Goal: Check status: Check status

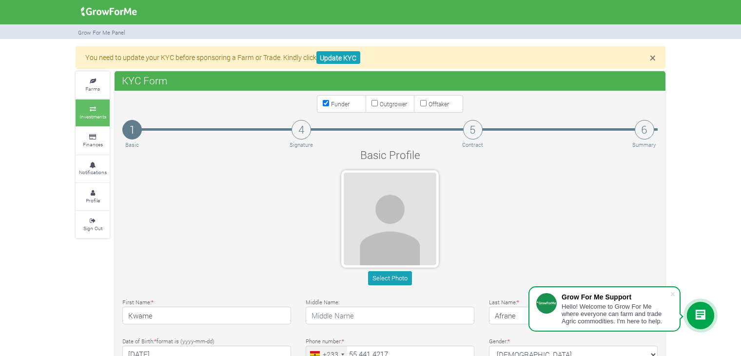
click at [94, 112] on link "Investments" at bounding box center [93, 113] width 34 height 27
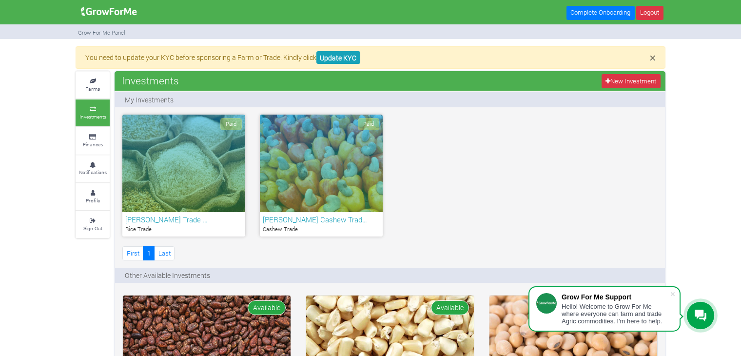
click at [193, 168] on div "Paid" at bounding box center [183, 164] width 123 height 98
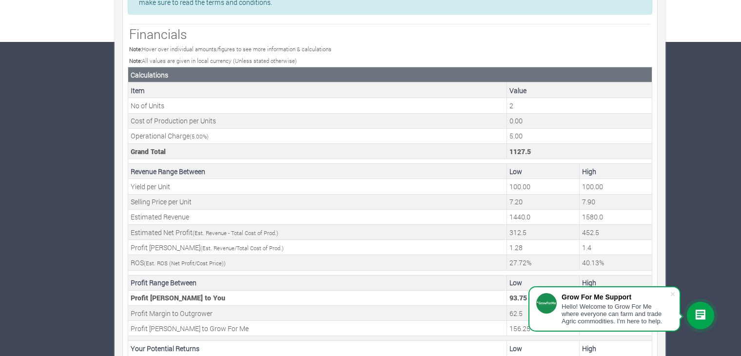
scroll to position [342, 0]
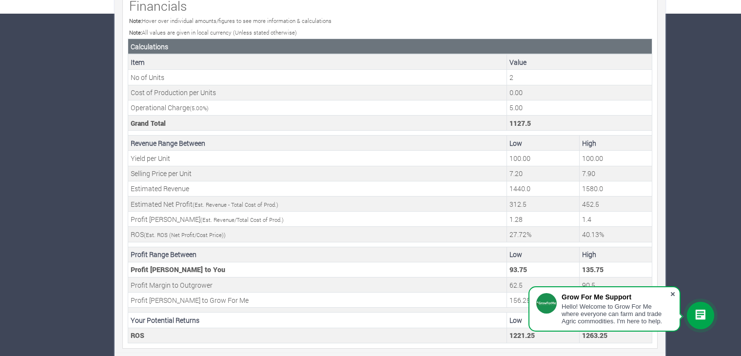
click at [673, 293] on span at bounding box center [673, 294] width 10 height 10
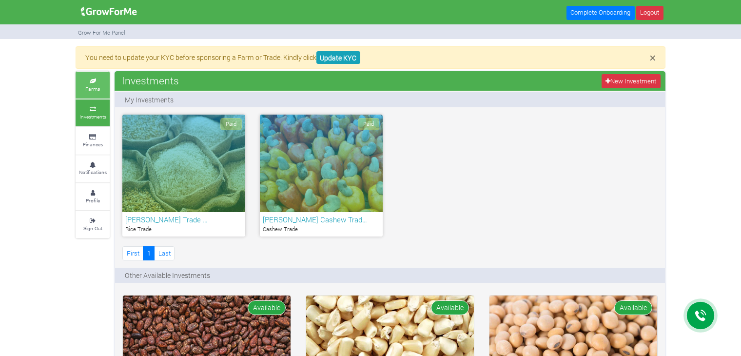
click at [78, 87] on link "Farms" at bounding box center [93, 85] width 34 height 27
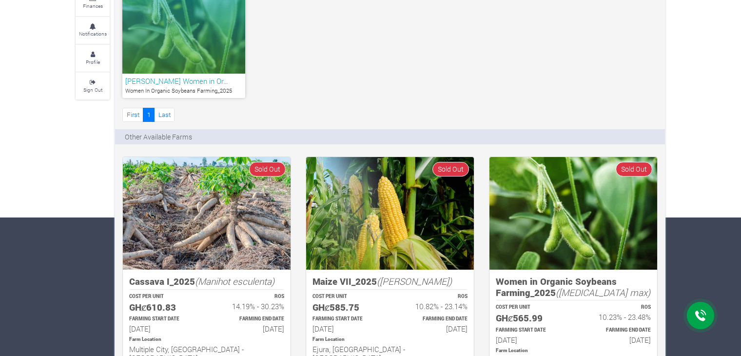
scroll to position [57, 0]
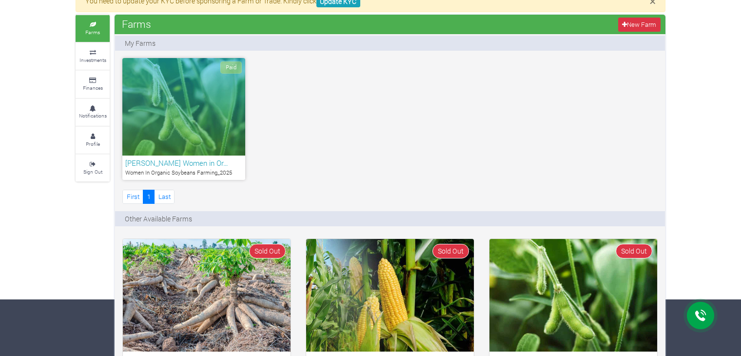
click at [207, 160] on h6 "Kwame Afrane Women in Or…" at bounding box center [183, 163] width 117 height 9
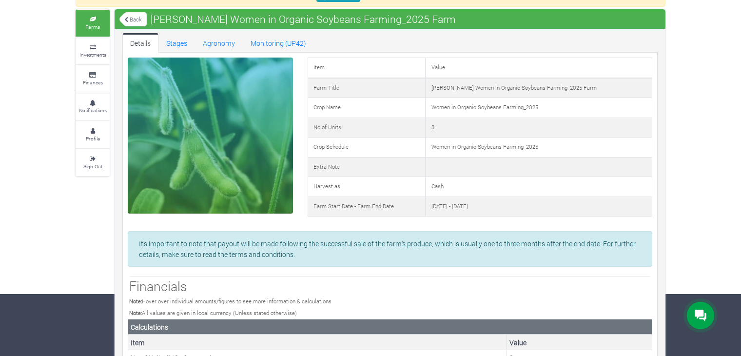
scroll to position [60, 0]
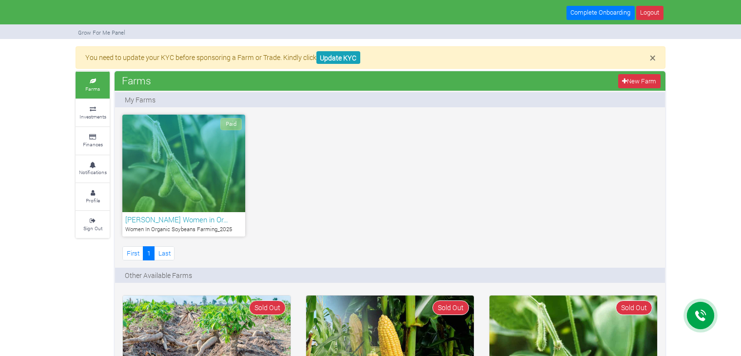
scroll to position [56, 0]
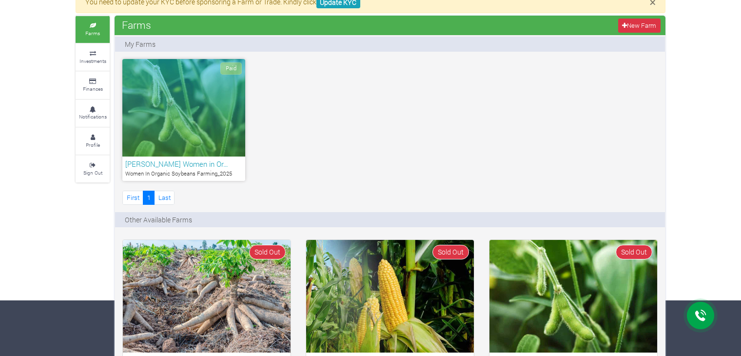
click at [100, 49] on link "Investments" at bounding box center [93, 57] width 34 height 27
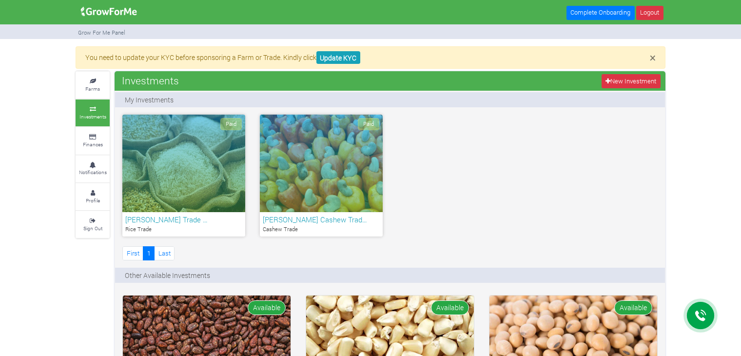
click at [158, 160] on div "Paid" at bounding box center [183, 164] width 123 height 98
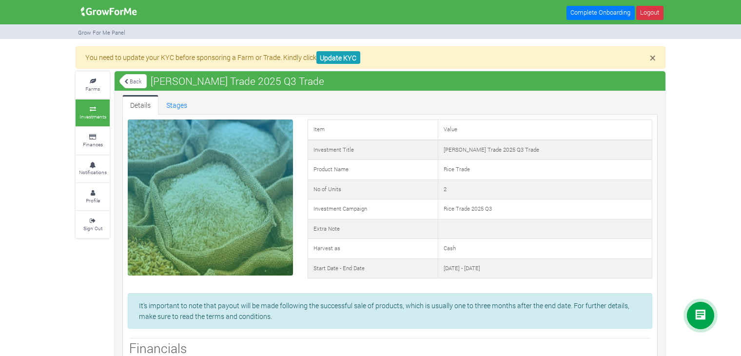
scroll to position [342, 0]
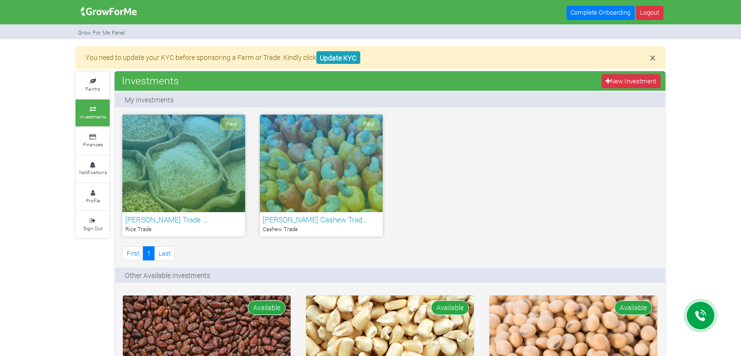
drag, startPoint x: 0, startPoint y: 0, endPoint x: 307, endPoint y: 171, distance: 351.4
click at [307, 171] on div "Paid" at bounding box center [321, 164] width 123 height 98
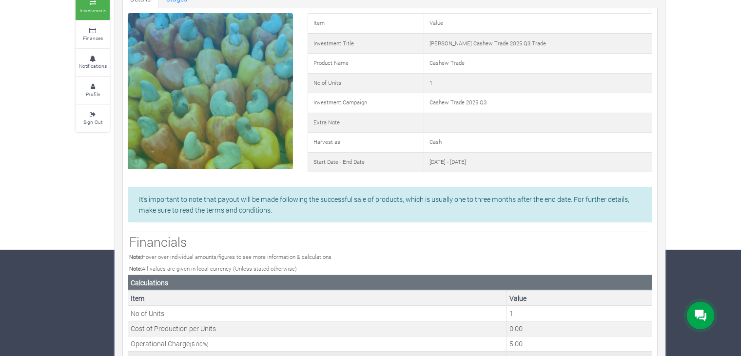
scroll to position [342, 0]
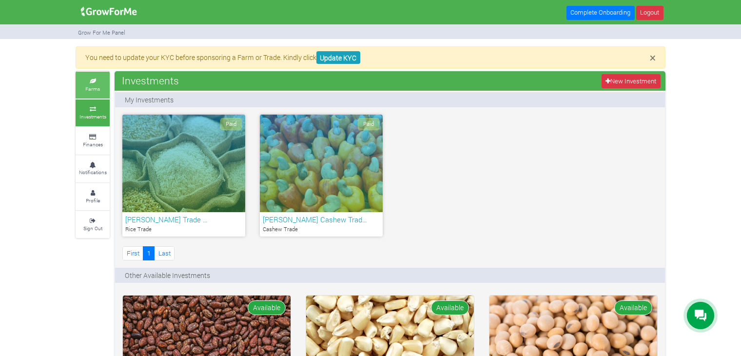
click at [104, 90] on link "Farms" at bounding box center [93, 85] width 34 height 27
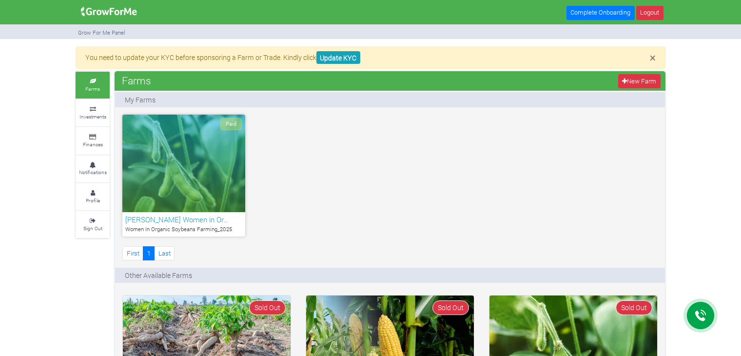
click at [197, 212] on div "Kwame Afrane Women in Or… Women In Organic Soybeans Farming_2025" at bounding box center [183, 224] width 123 height 24
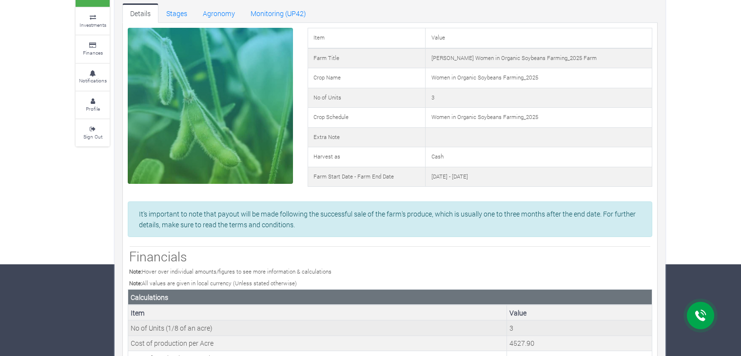
scroll to position [93, 0]
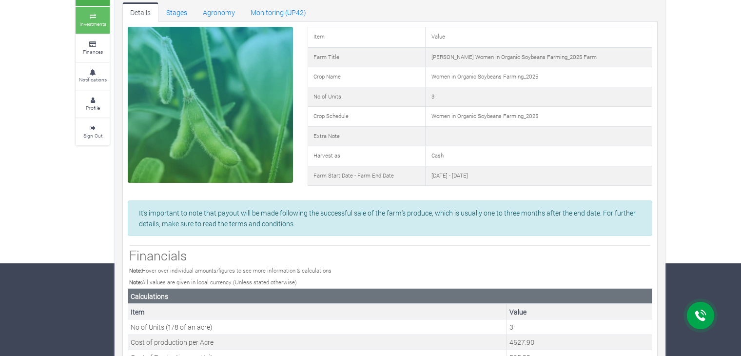
click at [87, 22] on small "Investments" at bounding box center [93, 23] width 27 height 7
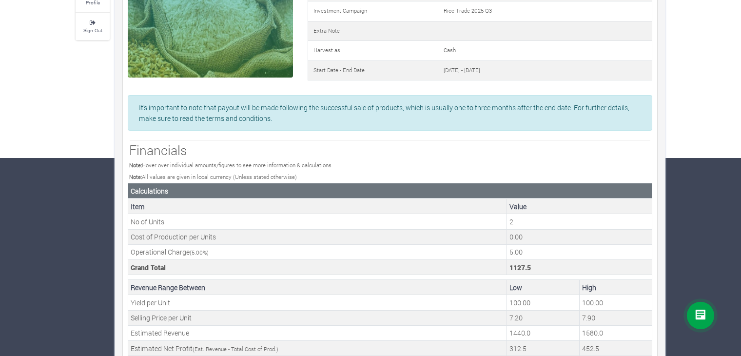
scroll to position [342, 0]
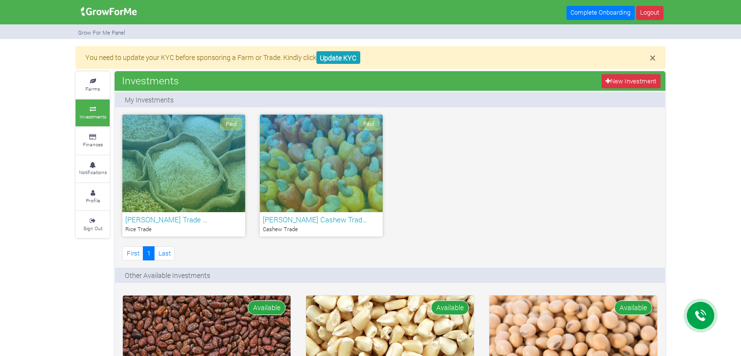
drag, startPoint x: 0, startPoint y: 0, endPoint x: 284, endPoint y: 137, distance: 315.3
click at [284, 137] on div "Paid" at bounding box center [321, 164] width 123 height 98
